Goal: Check status: Check status

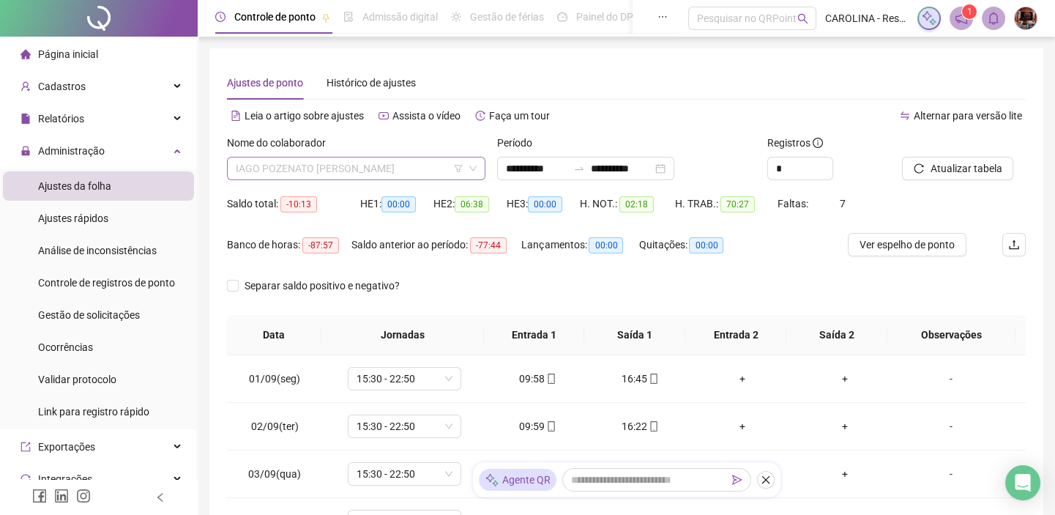
click at [432, 170] on span "IAGO POZENATO [PERSON_NAME]" at bounding box center [356, 168] width 241 height 22
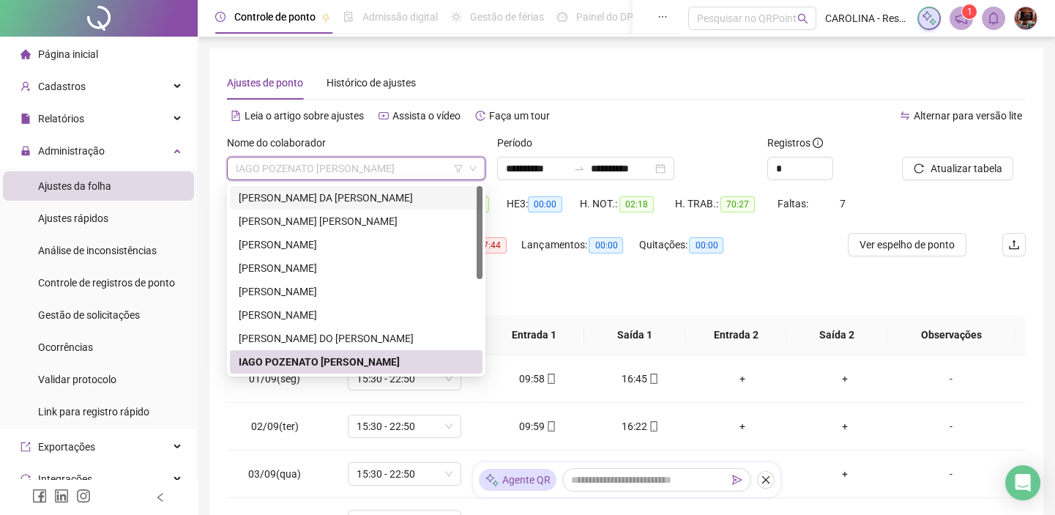
click at [447, 190] on div "[PERSON_NAME] DA [PERSON_NAME]" at bounding box center [356, 198] width 235 height 16
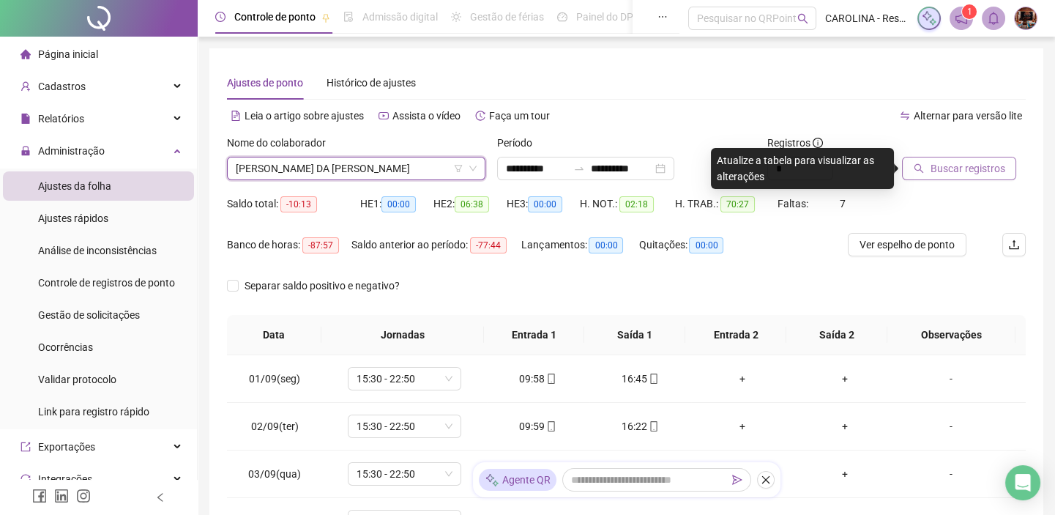
click at [957, 161] on span "Buscar registros" at bounding box center [967, 168] width 75 height 16
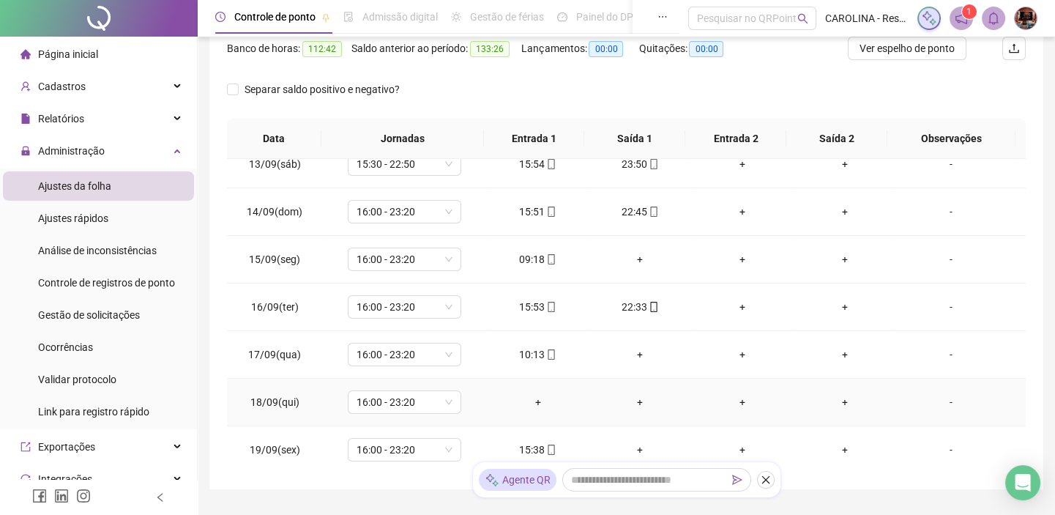
scroll to position [269, 0]
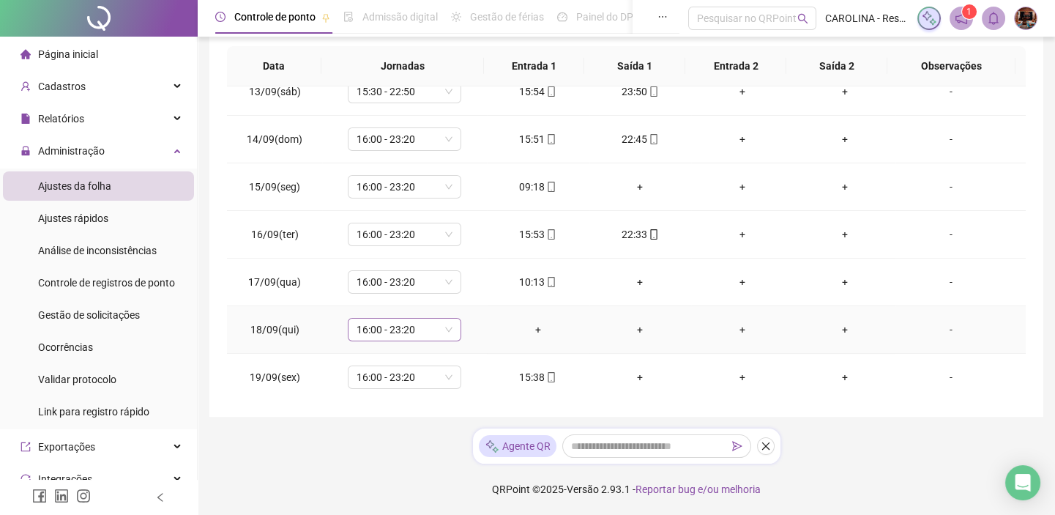
click at [409, 319] on span "16:00 - 23:20" at bounding box center [405, 329] width 96 height 22
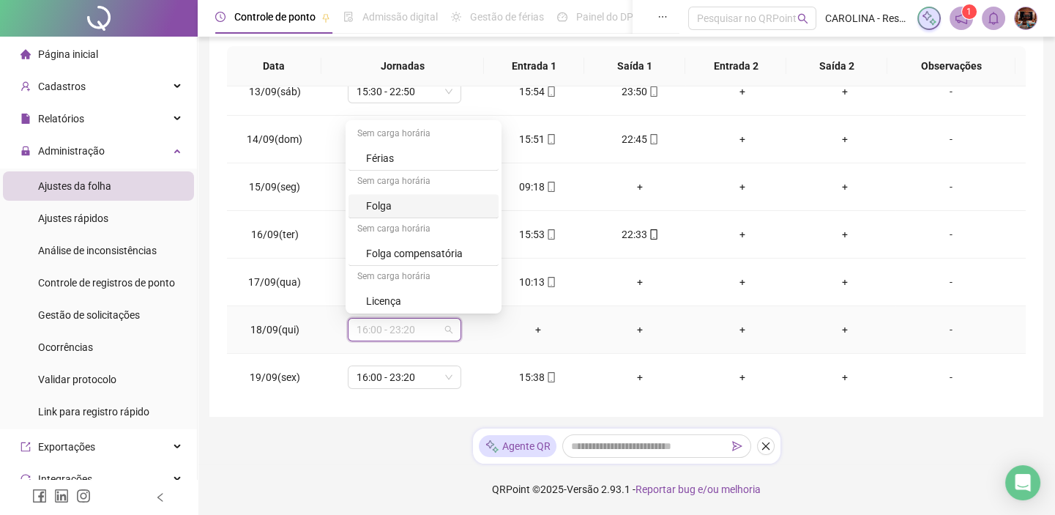
click at [459, 200] on div "Folga" at bounding box center [428, 206] width 124 height 16
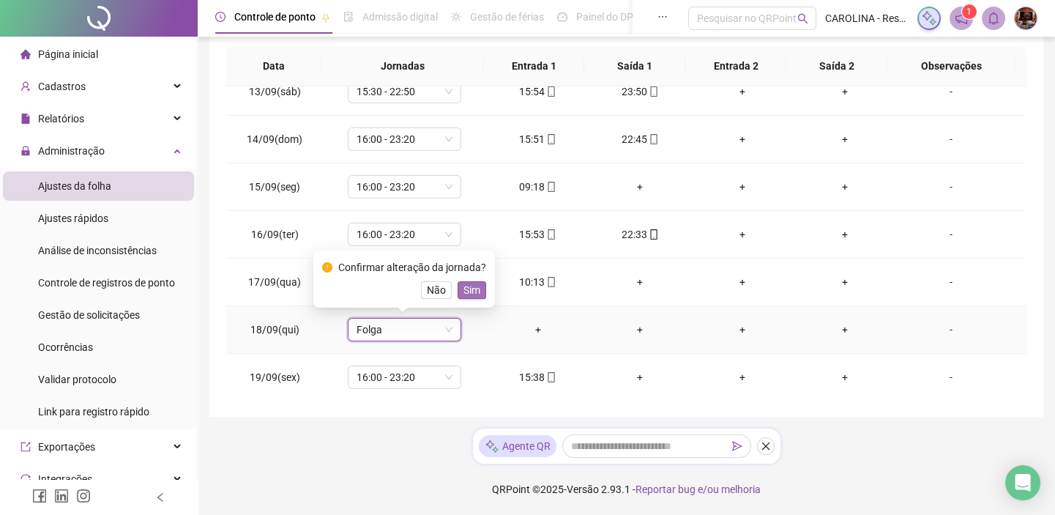
click at [468, 282] on span "Sim" at bounding box center [471, 290] width 17 height 16
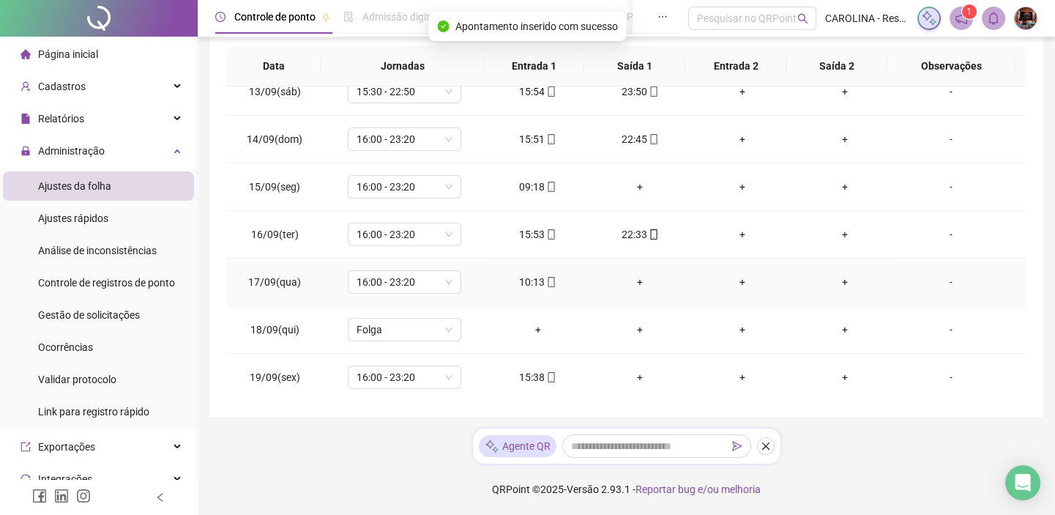
click at [642, 280] on div "+" at bounding box center [640, 282] width 79 height 16
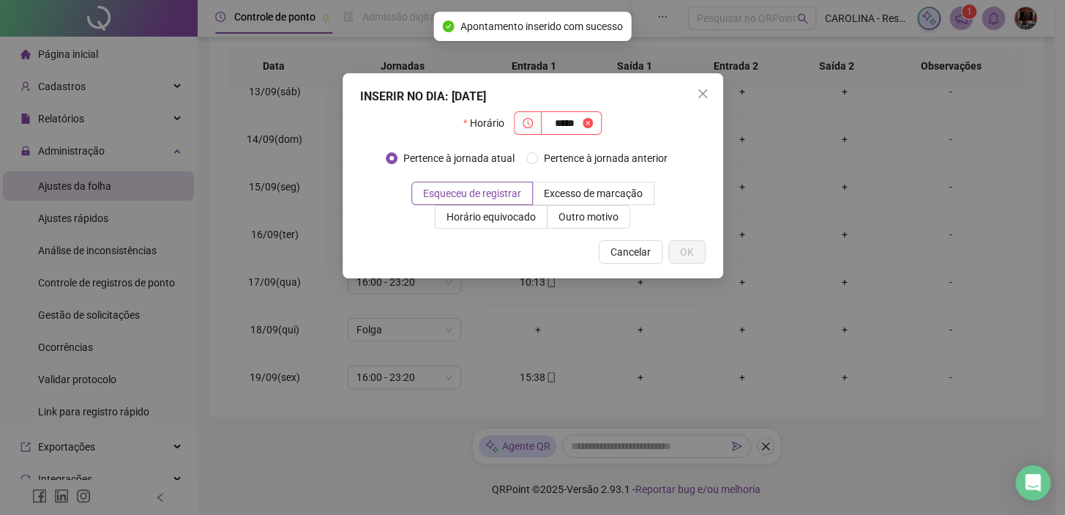
type input "*****"
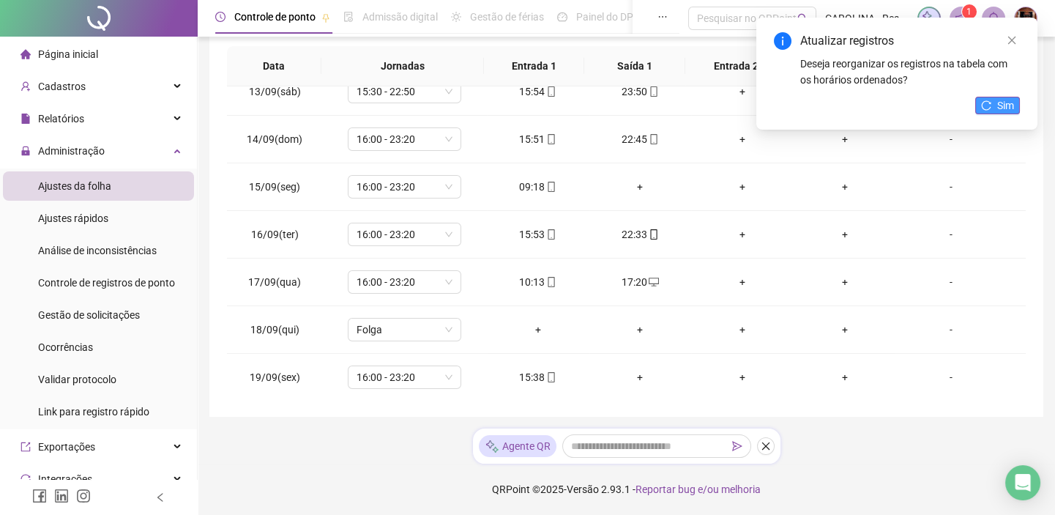
click at [1003, 113] on button "Sim" at bounding box center [997, 106] width 45 height 18
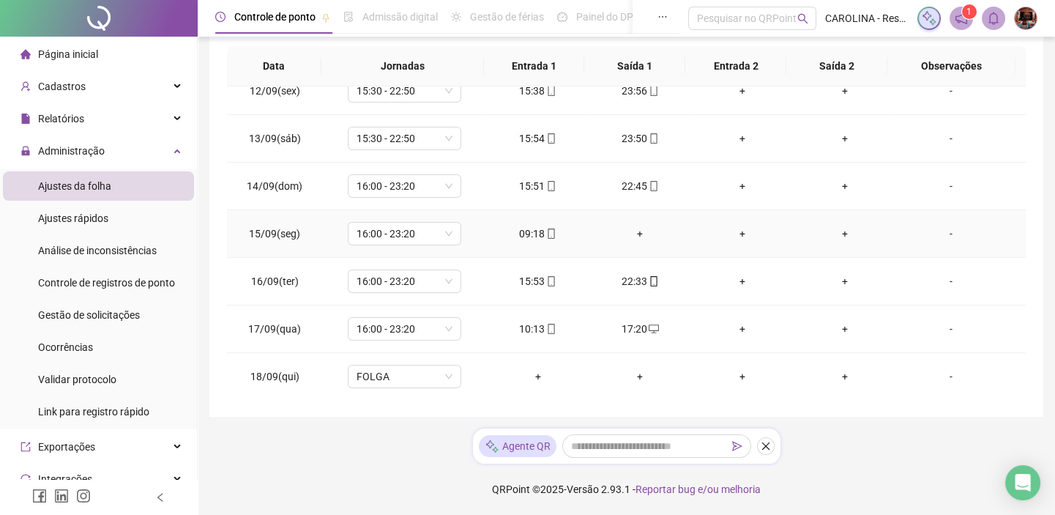
scroll to position [523, 0]
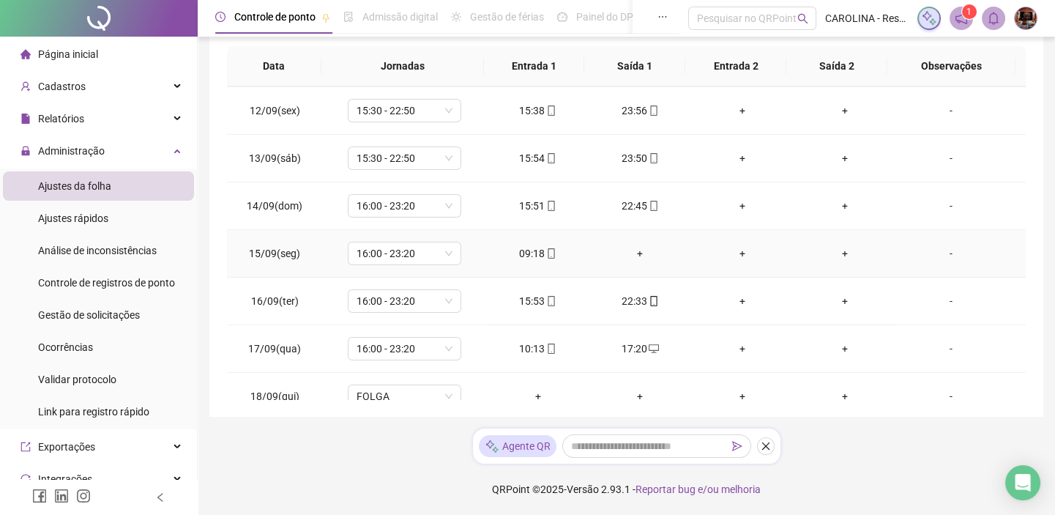
click at [632, 254] on div "+" at bounding box center [640, 253] width 79 height 16
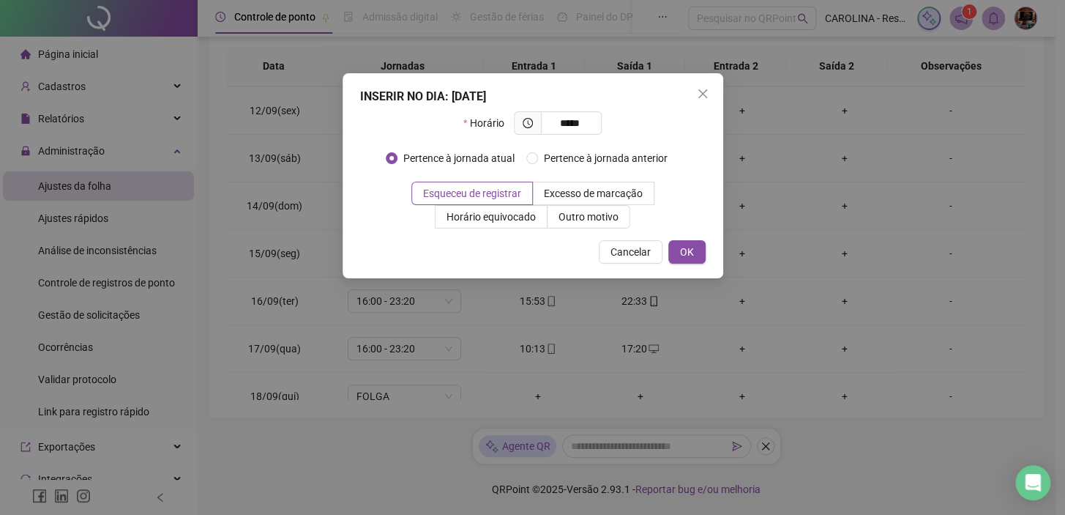
type input "*****"
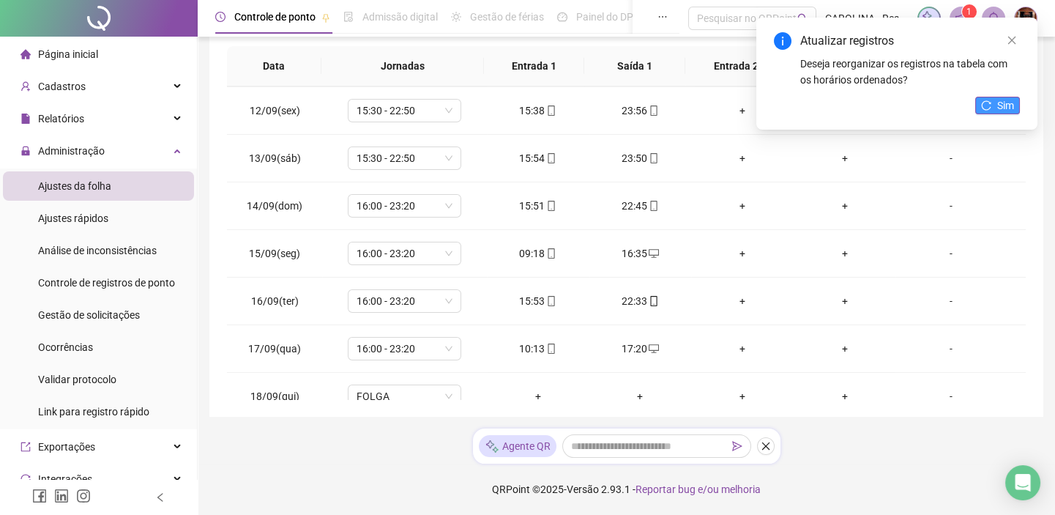
click at [994, 106] on button "Sim" at bounding box center [997, 106] width 45 height 18
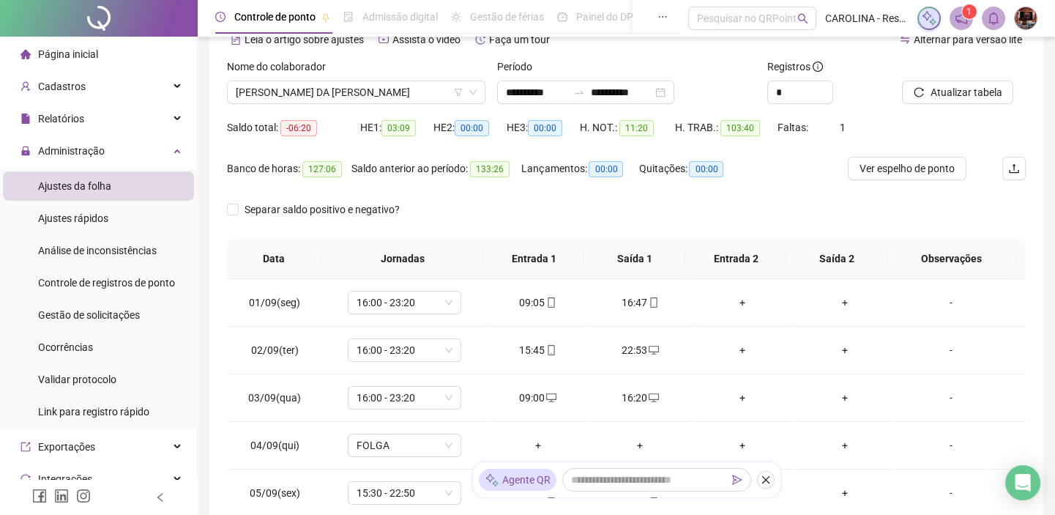
scroll to position [69, 0]
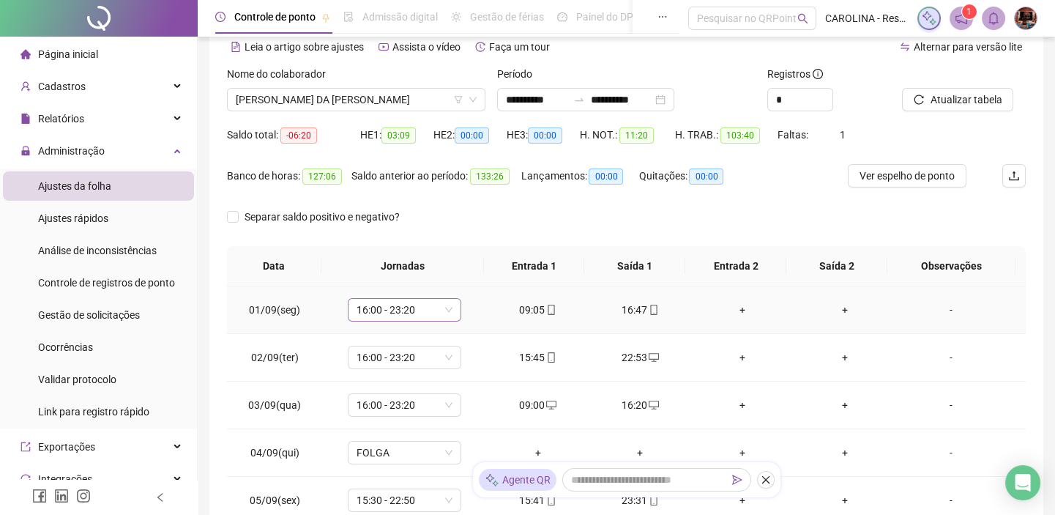
click at [400, 308] on span "16:00 - 23:20" at bounding box center [405, 310] width 96 height 22
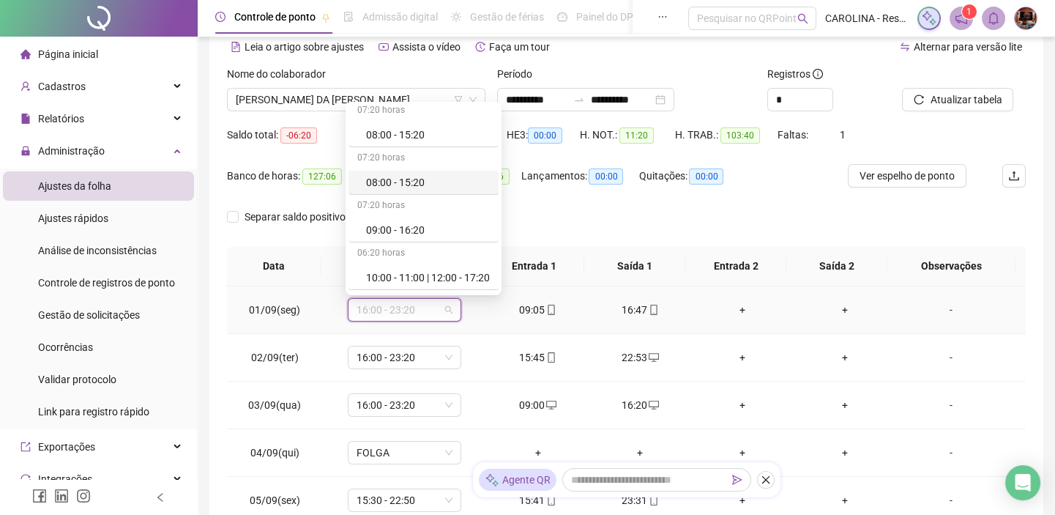
scroll to position [266, 0]
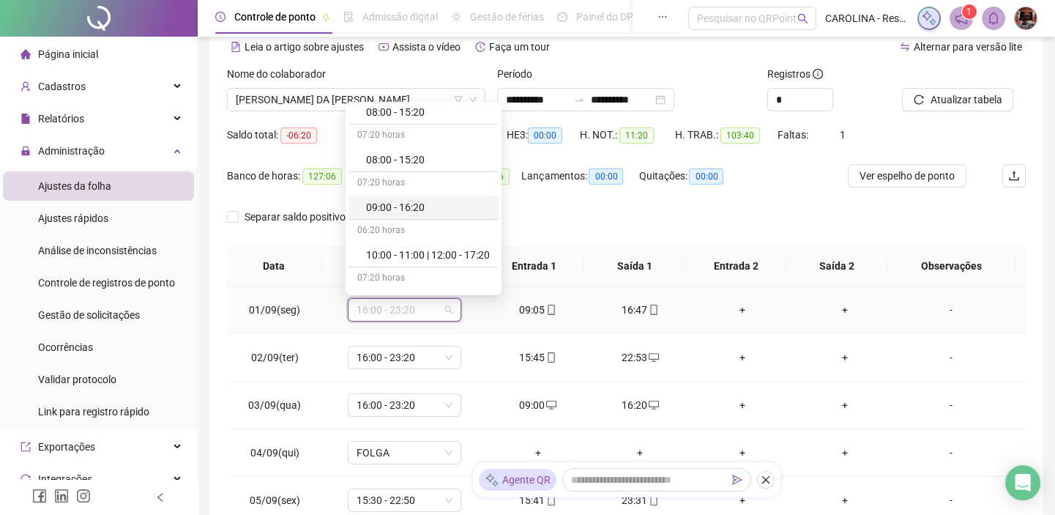
click at [467, 209] on div "09:00 - 16:20" at bounding box center [428, 207] width 124 height 16
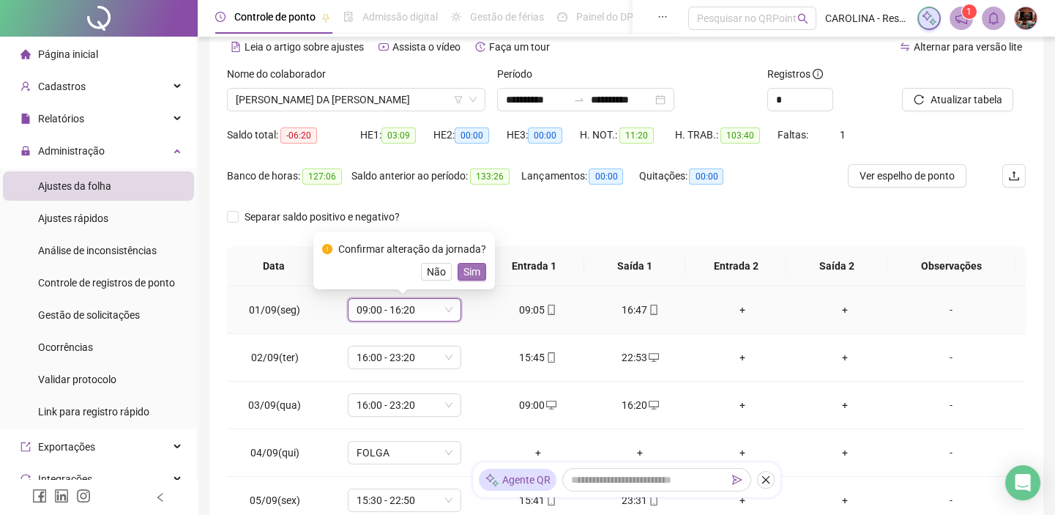
click at [474, 271] on span "Sim" at bounding box center [471, 272] width 17 height 16
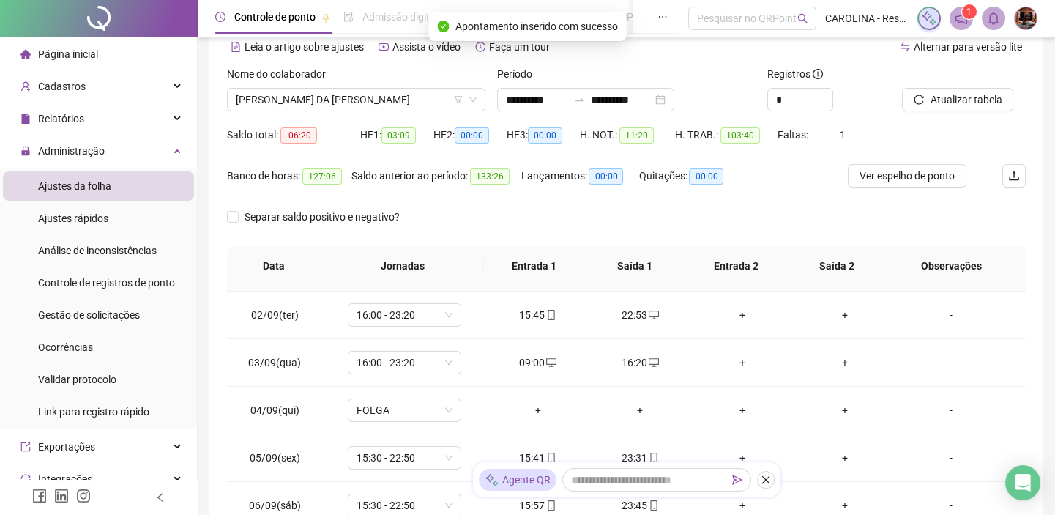
scroll to position [66, 0]
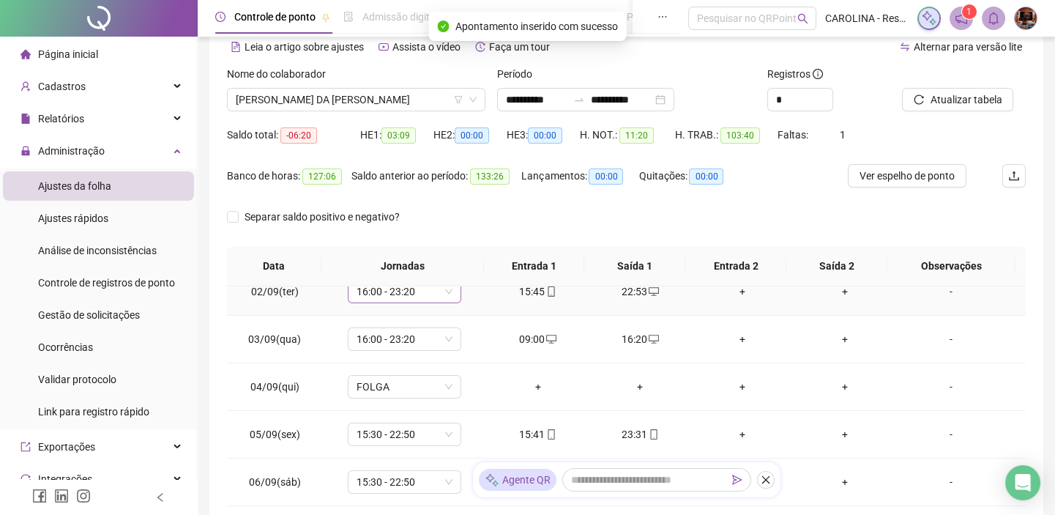
click at [427, 295] on span "16:00 - 23:20" at bounding box center [405, 291] width 96 height 22
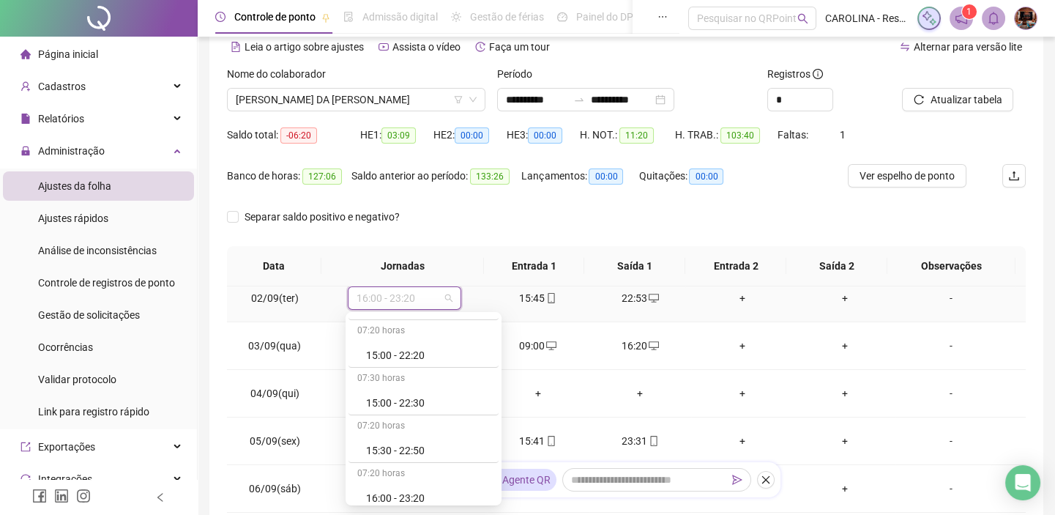
scroll to position [1264, 0]
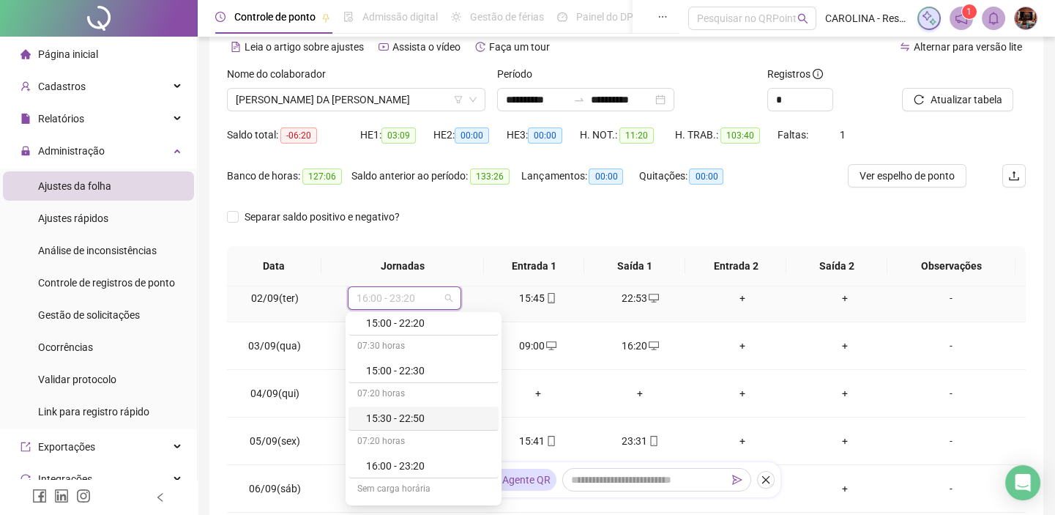
click at [420, 416] on div "15:30 - 22:50" at bounding box center [428, 418] width 124 height 16
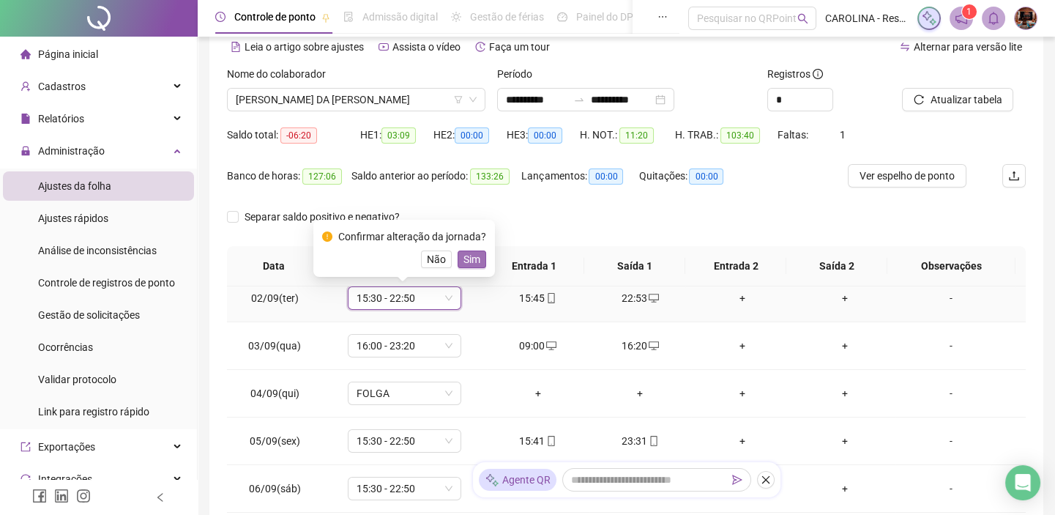
click at [477, 261] on button "Sim" at bounding box center [472, 259] width 29 height 18
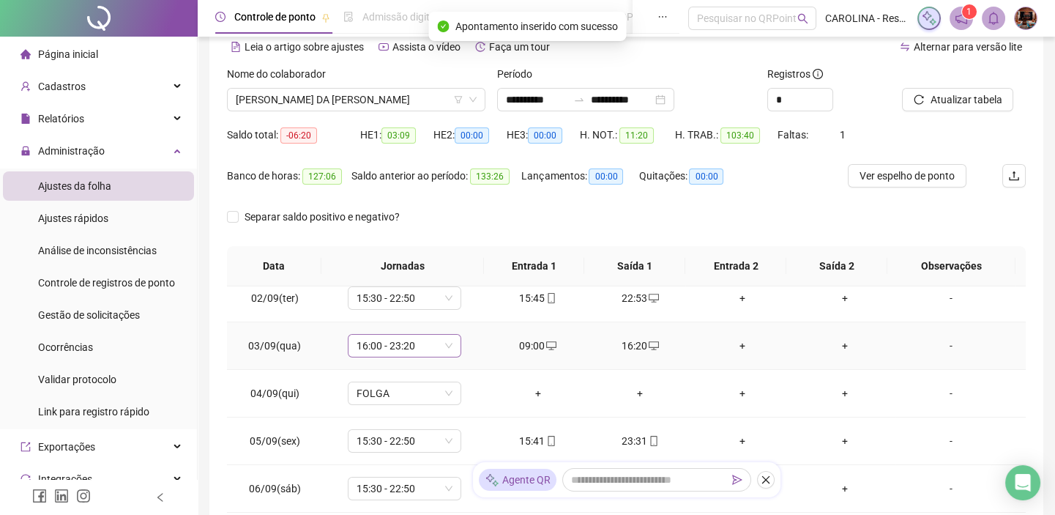
click at [410, 341] on span "16:00 - 23:20" at bounding box center [405, 346] width 96 height 22
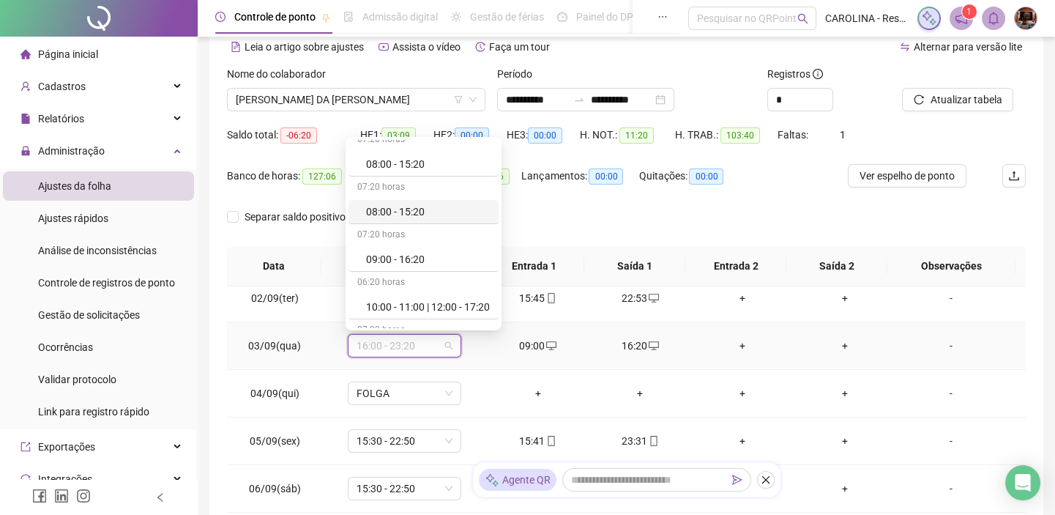
scroll to position [266, 0]
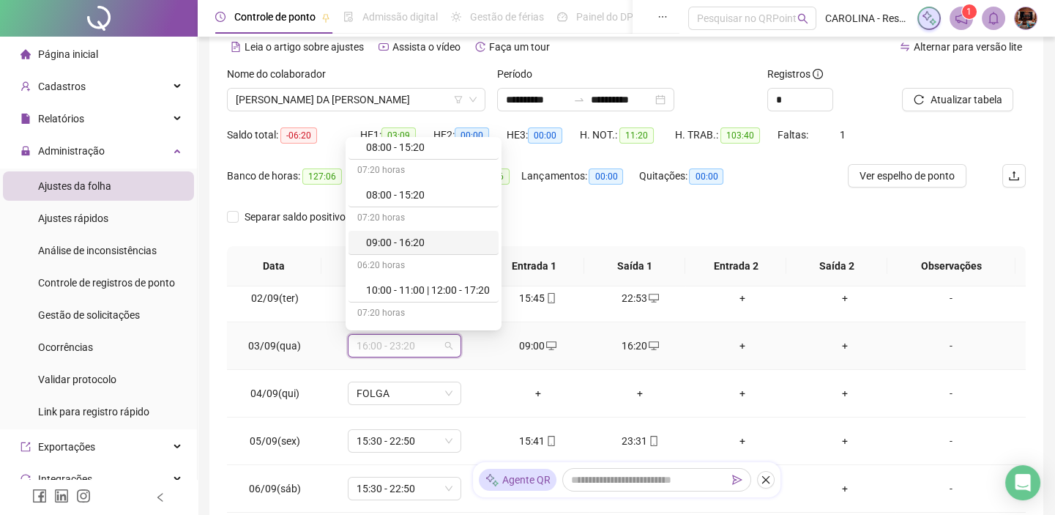
click at [425, 249] on div "09:00 - 16:20" at bounding box center [424, 243] width 150 height 24
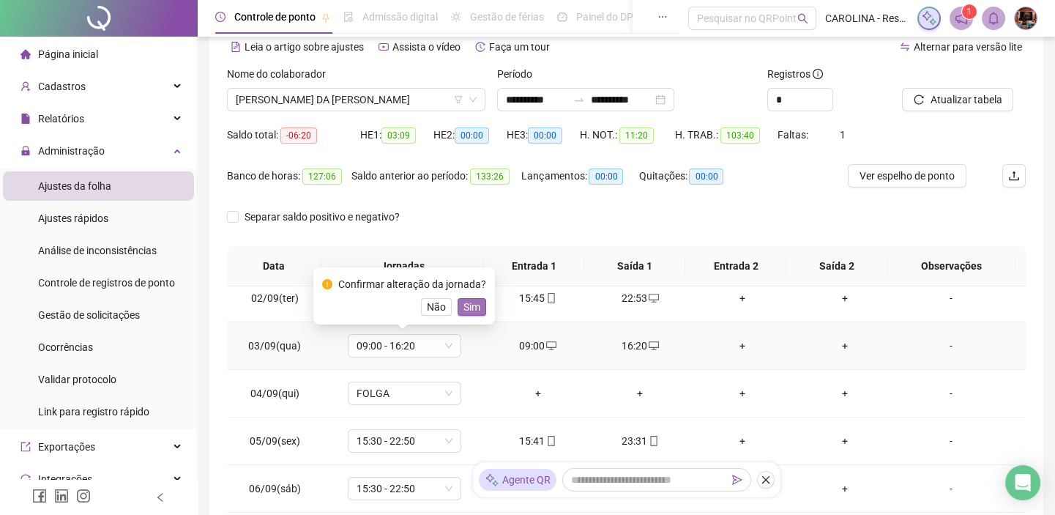
click at [470, 308] on span "Sim" at bounding box center [471, 307] width 17 height 16
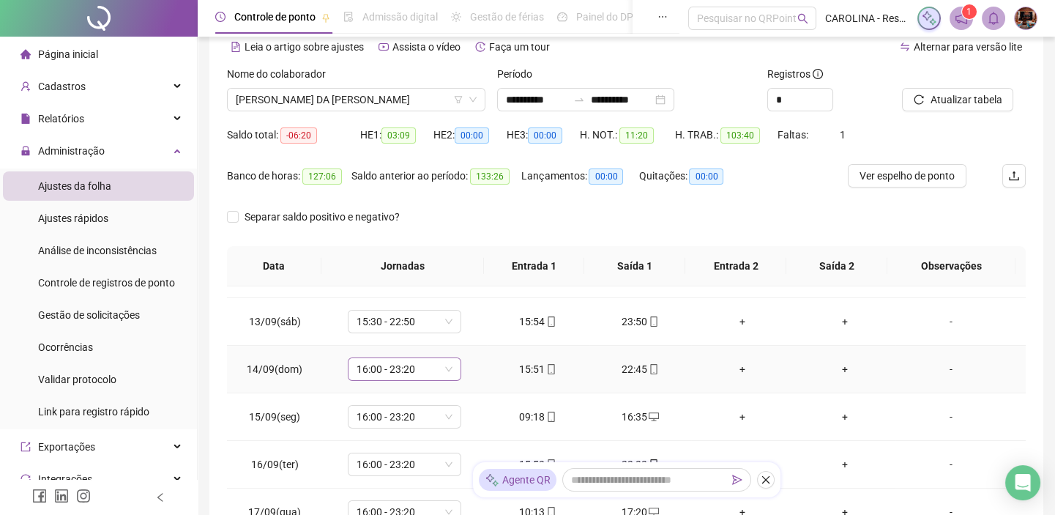
scroll to position [589, 0]
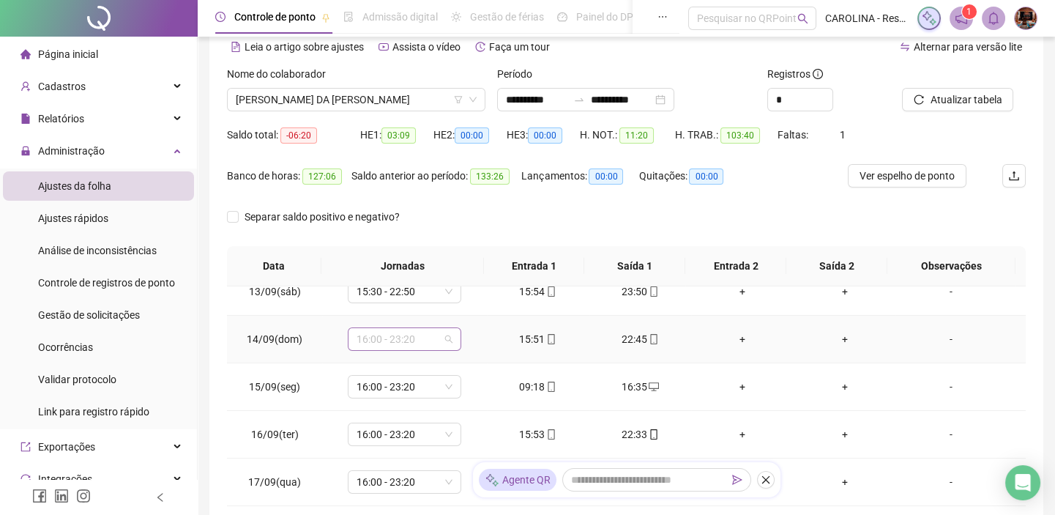
click at [422, 329] on span "16:00 - 23:20" at bounding box center [405, 339] width 96 height 22
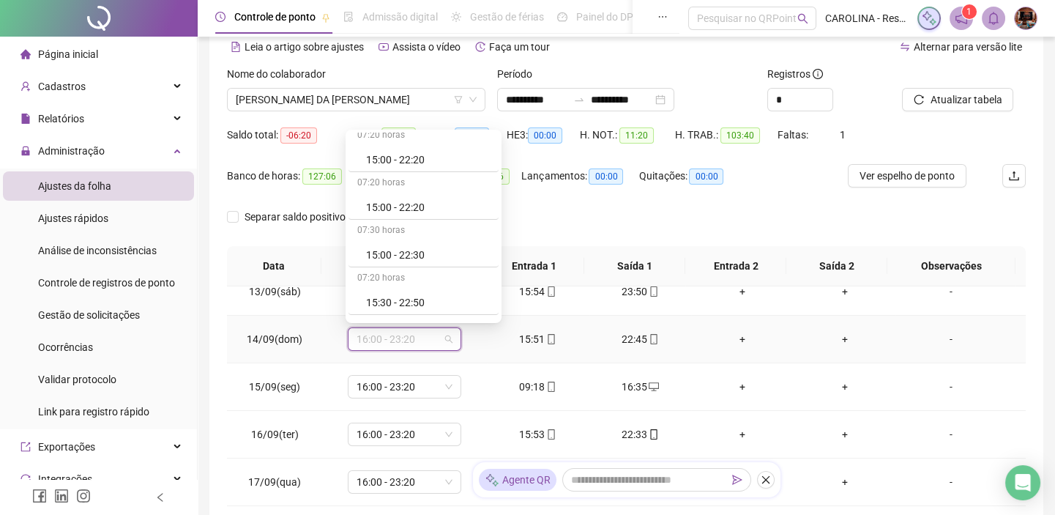
scroll to position [1264, 0]
click at [452, 231] on div "15:30 - 22:50" at bounding box center [428, 236] width 124 height 16
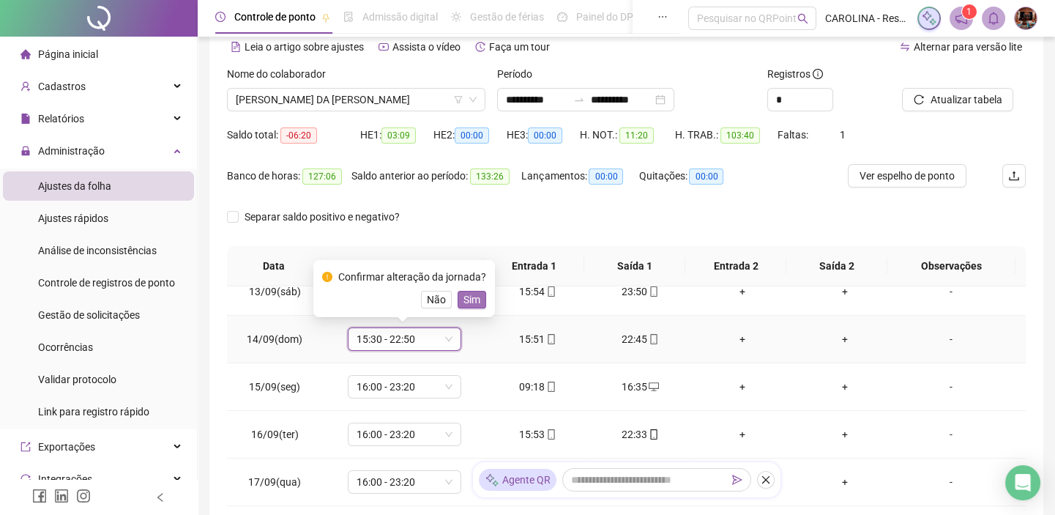
click at [463, 293] on span "Sim" at bounding box center [471, 299] width 17 height 16
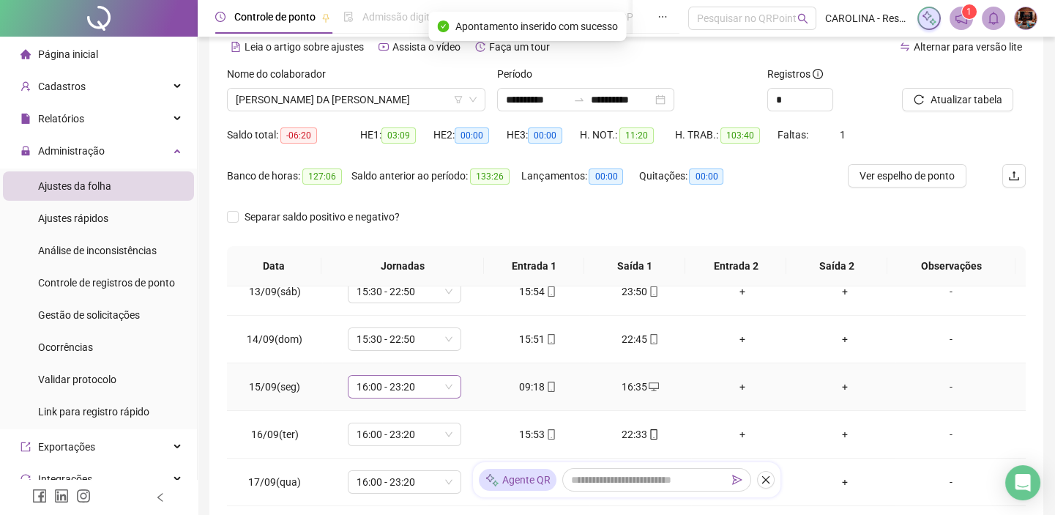
click at [439, 380] on span "16:00 - 23:20" at bounding box center [405, 387] width 96 height 22
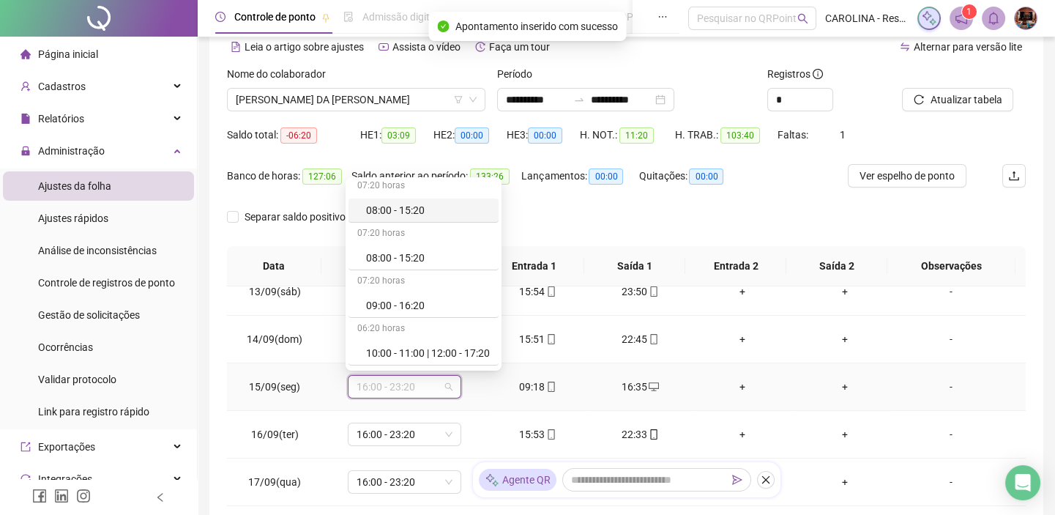
scroll to position [266, 0]
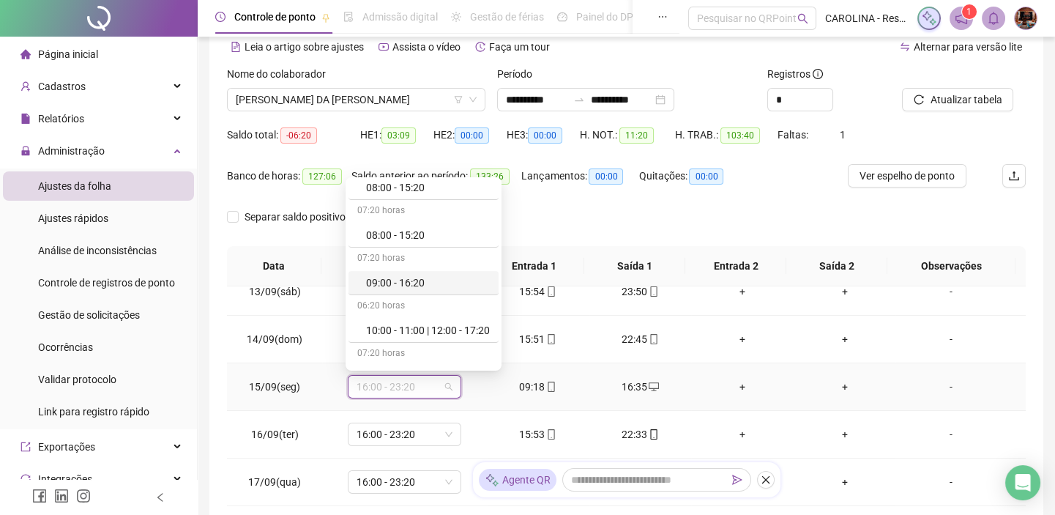
click at [449, 268] on div "07:20 horas" at bounding box center [424, 258] width 150 height 23
click at [447, 280] on div "09:00 - 16:20" at bounding box center [428, 283] width 124 height 16
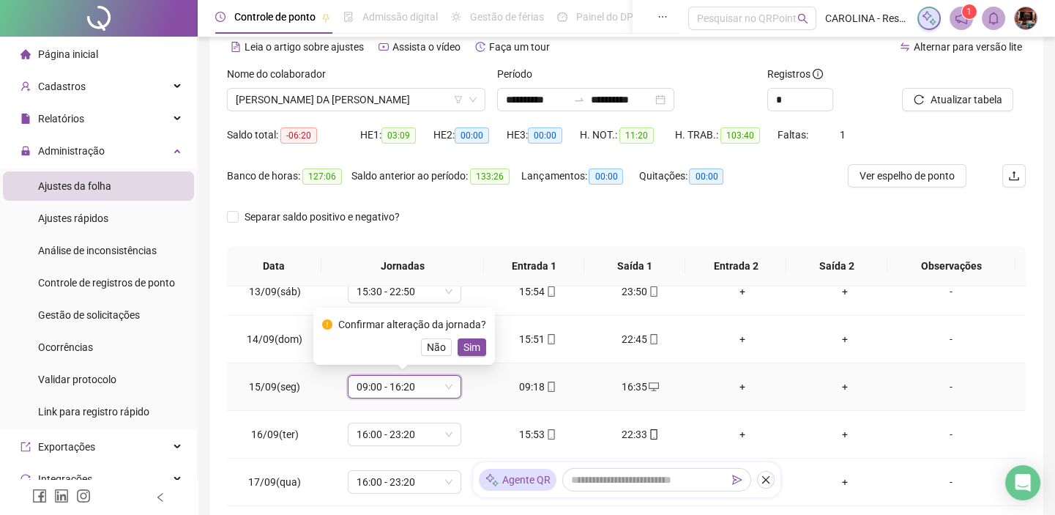
click at [458, 346] on button "Sim" at bounding box center [472, 347] width 29 height 18
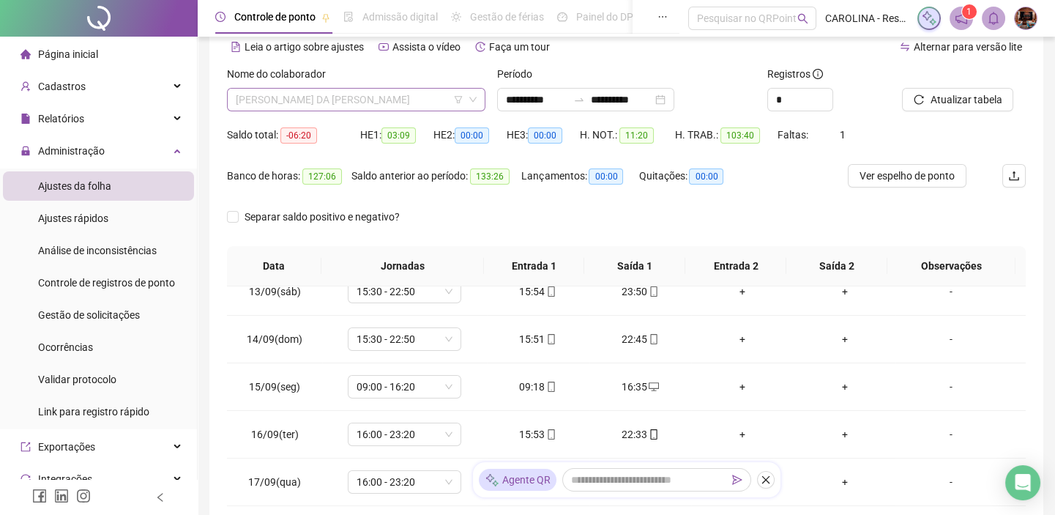
click at [392, 102] on span "[PERSON_NAME] DA [PERSON_NAME]" at bounding box center [356, 100] width 241 height 22
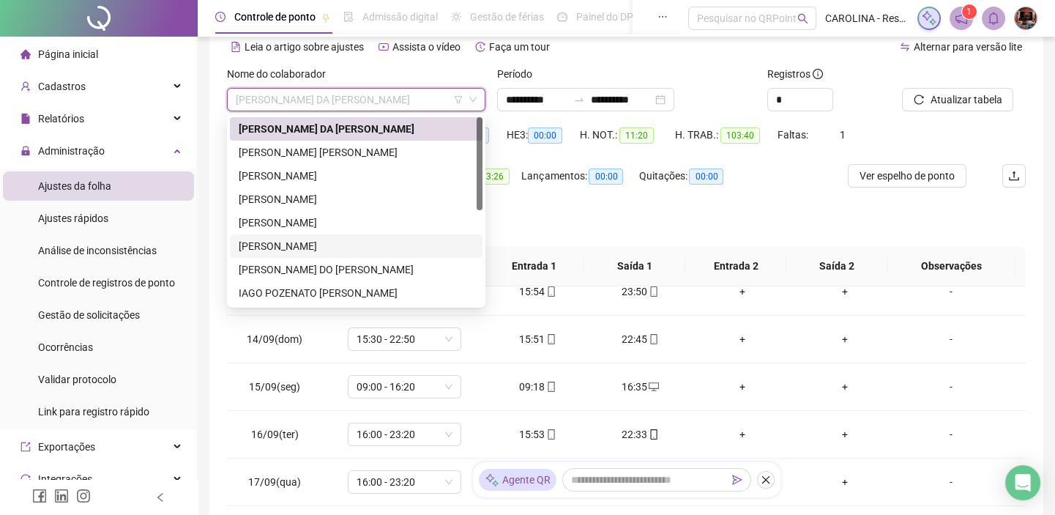
click at [370, 253] on div "[PERSON_NAME]" at bounding box center [356, 246] width 235 height 16
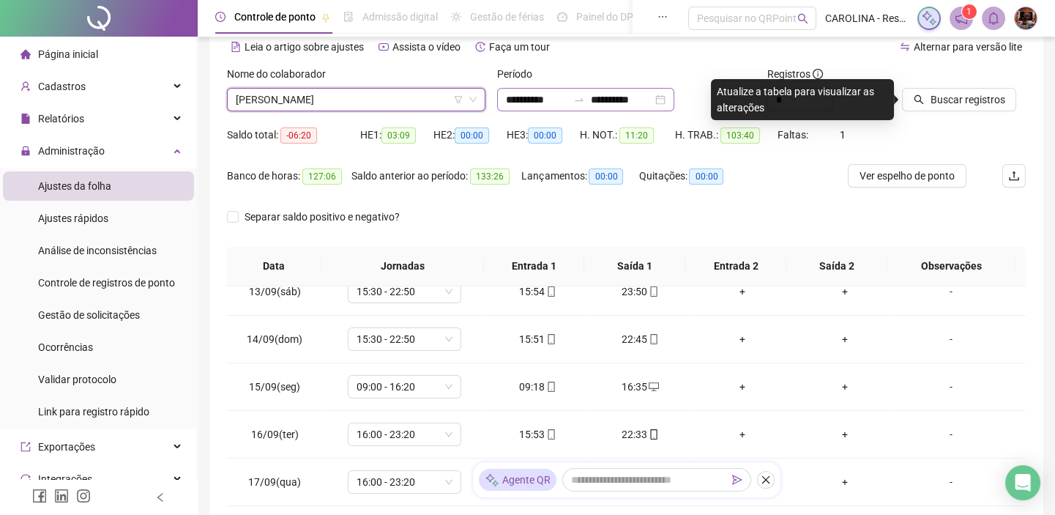
click at [674, 100] on div "**********" at bounding box center [585, 99] width 177 height 23
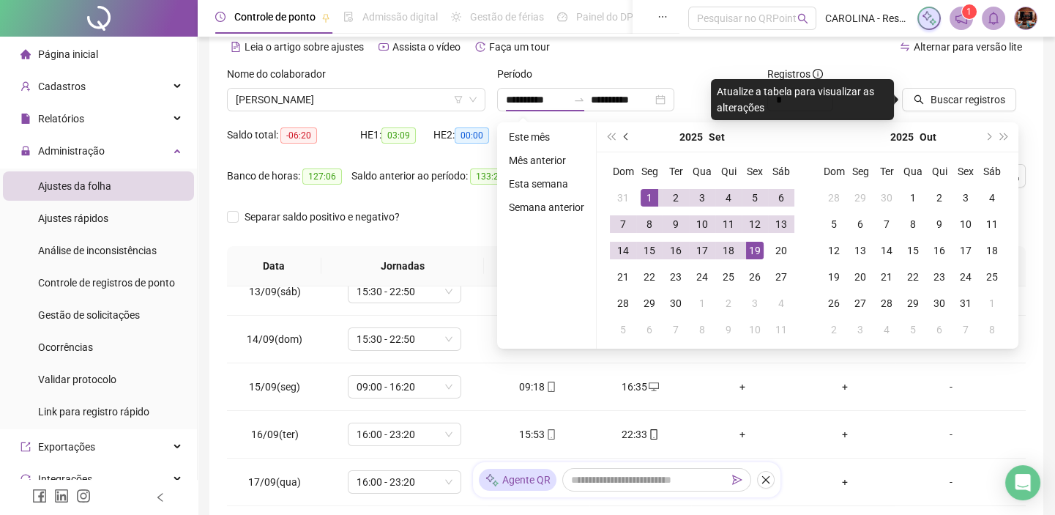
click at [625, 134] on span "prev-year" at bounding box center [627, 136] width 7 height 7
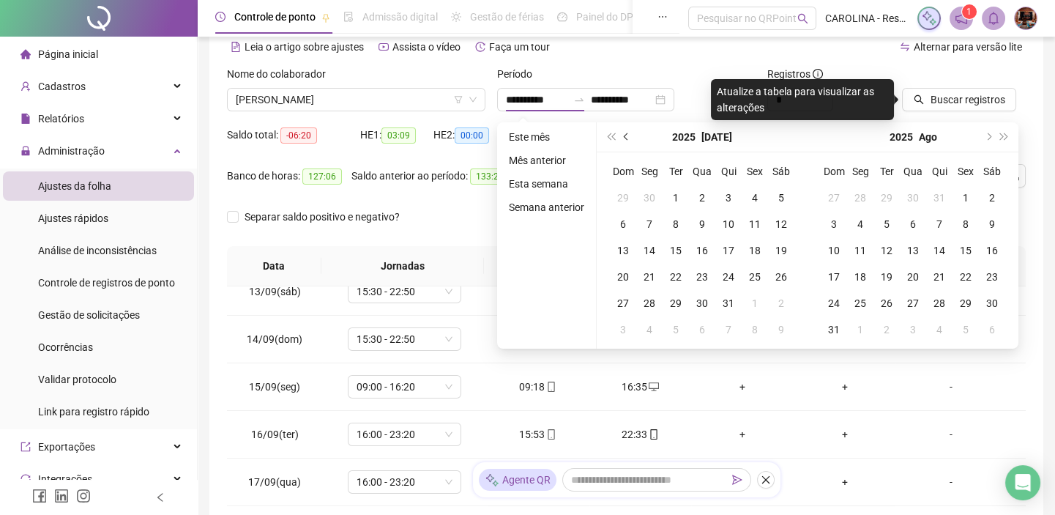
click at [625, 134] on span "prev-year" at bounding box center [627, 136] width 7 height 7
type input "**********"
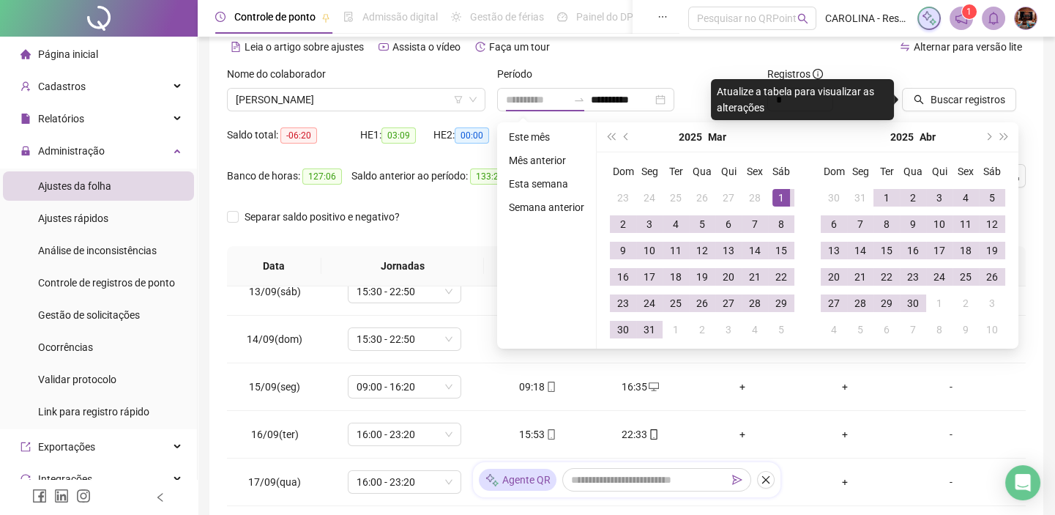
click at [778, 193] on div "1" at bounding box center [781, 198] width 18 height 18
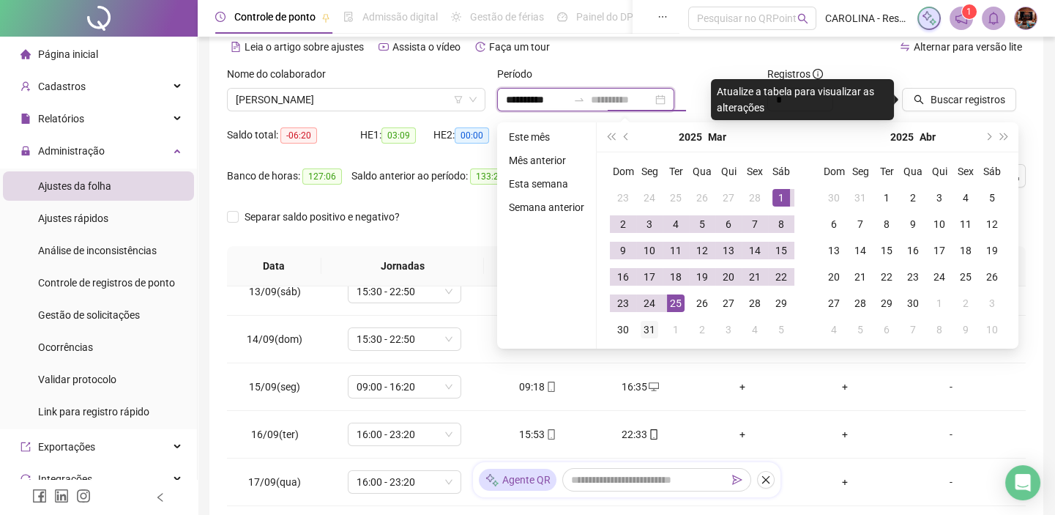
type input "**********"
click at [653, 332] on div "31" at bounding box center [650, 330] width 18 height 18
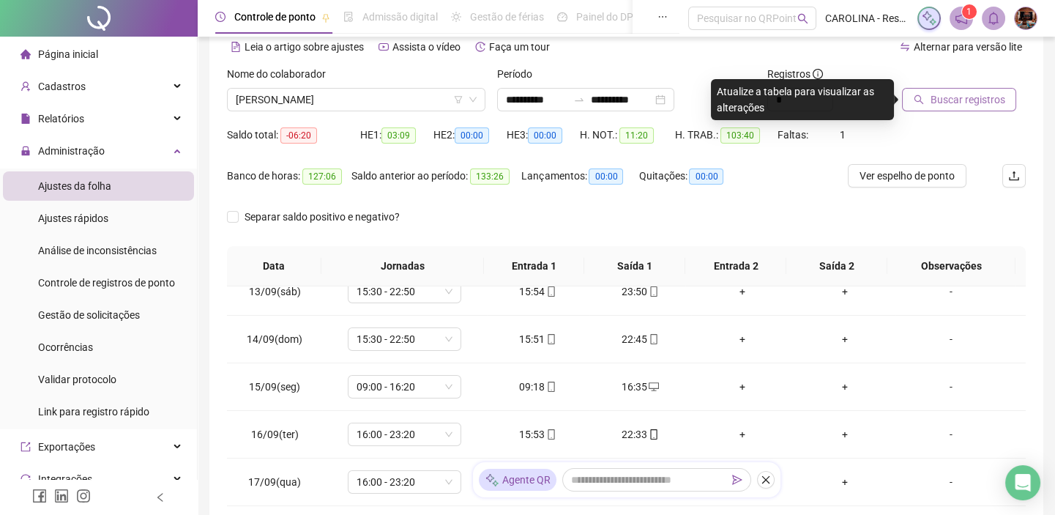
click at [975, 95] on span "Buscar registros" at bounding box center [967, 100] width 75 height 16
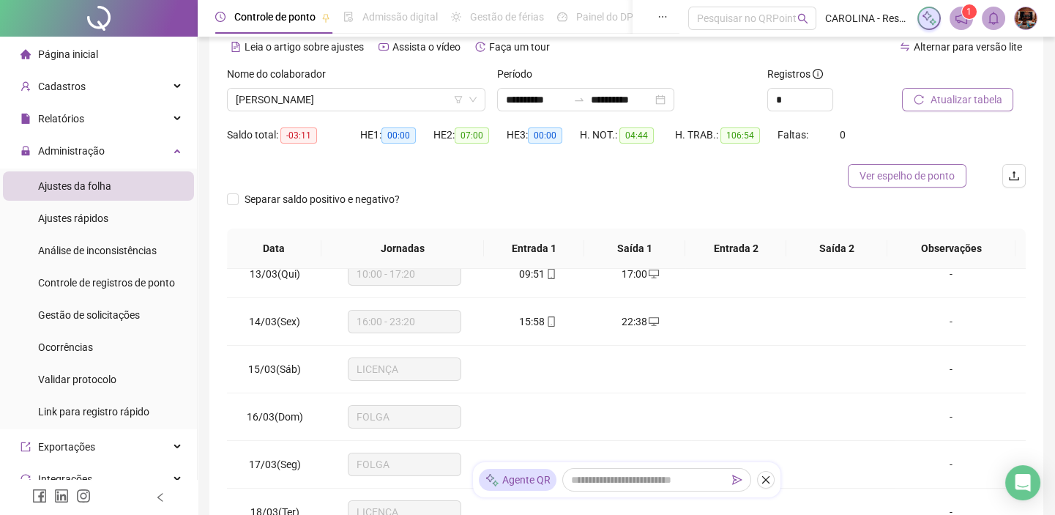
click at [900, 169] on span "Ver espelho de ponto" at bounding box center [907, 176] width 95 height 16
click at [674, 100] on div "**********" at bounding box center [585, 99] width 177 height 23
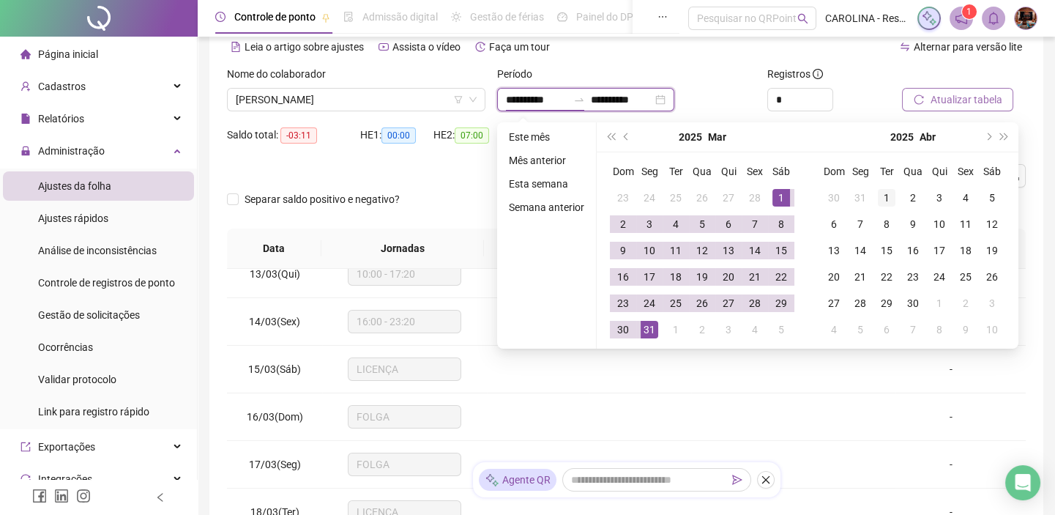
type input "**********"
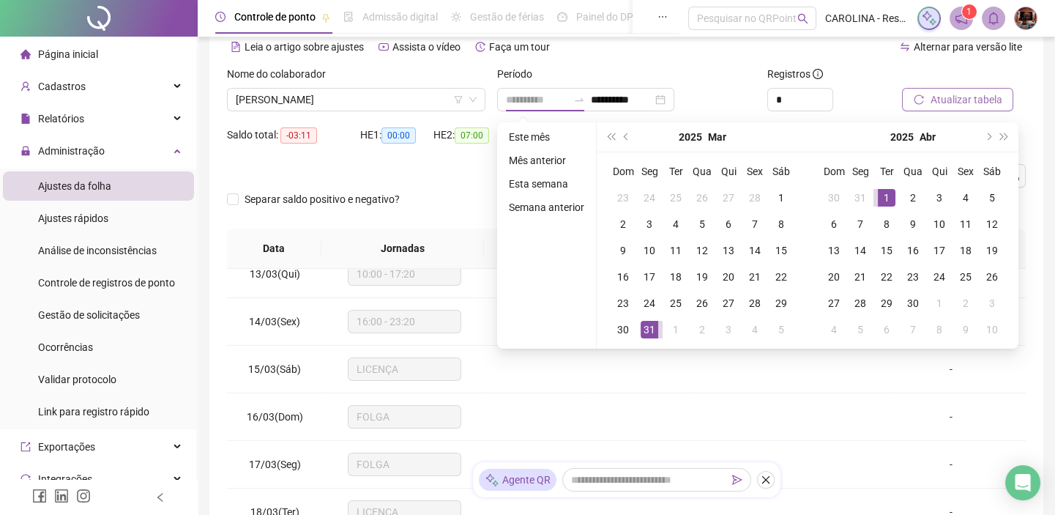
click at [893, 194] on div "1" at bounding box center [887, 198] width 18 height 18
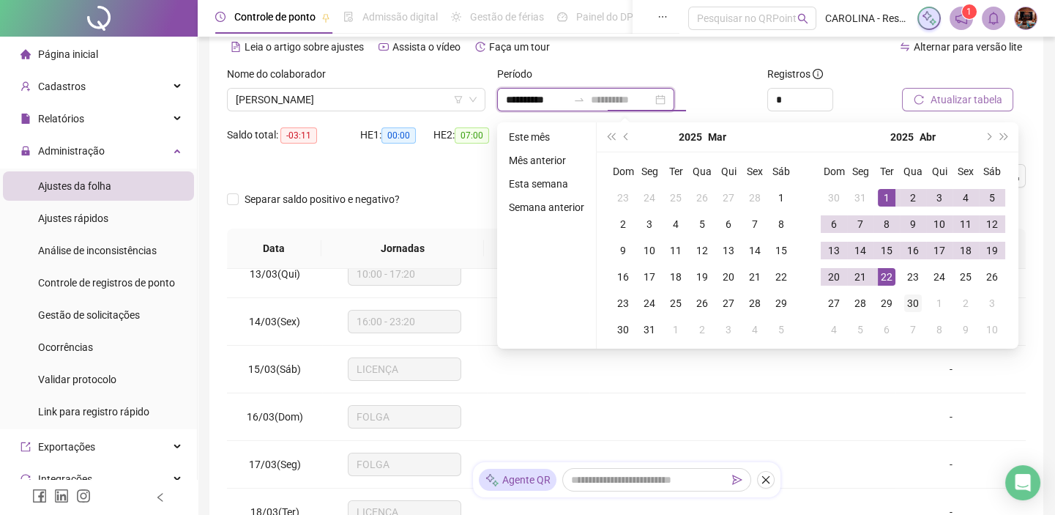
type input "**********"
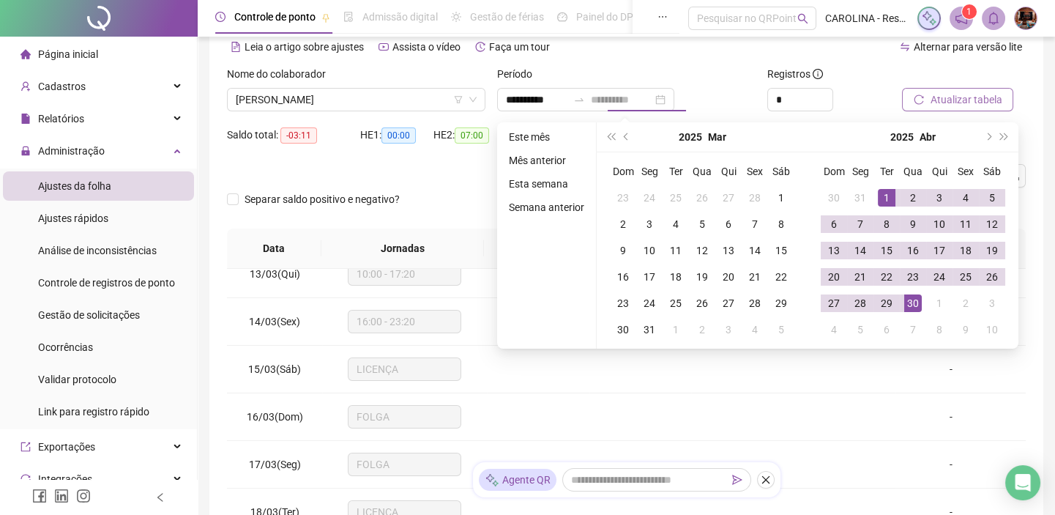
click at [912, 308] on div "30" at bounding box center [913, 303] width 18 height 18
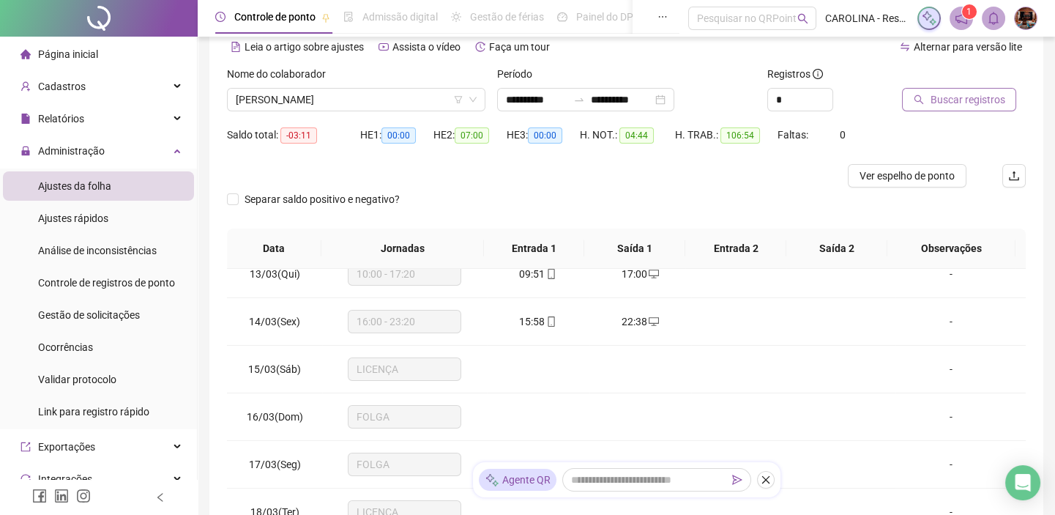
click at [942, 107] on span "Buscar registros" at bounding box center [967, 100] width 75 height 16
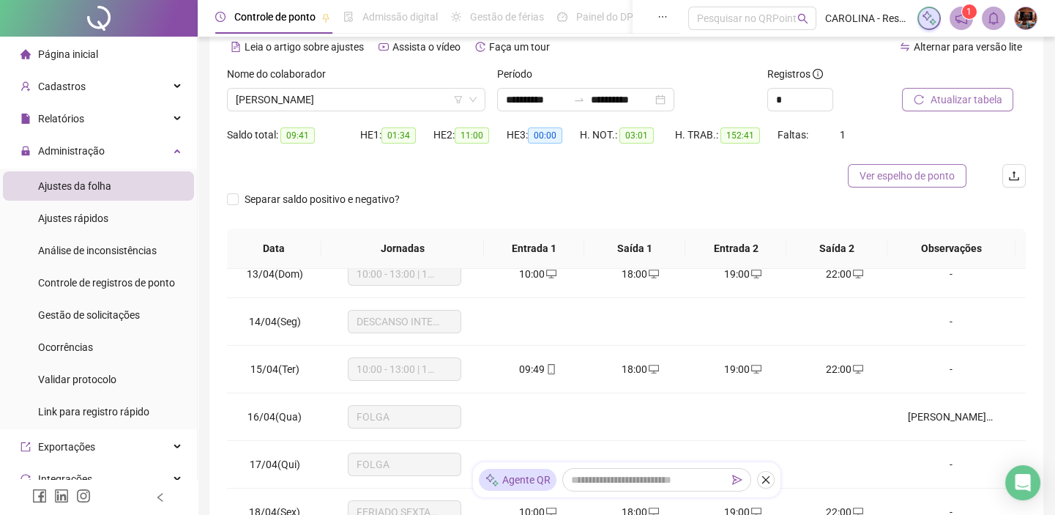
click at [871, 178] on span "Ver espelho de ponto" at bounding box center [907, 176] width 95 height 16
